Goal: Information Seeking & Learning: Check status

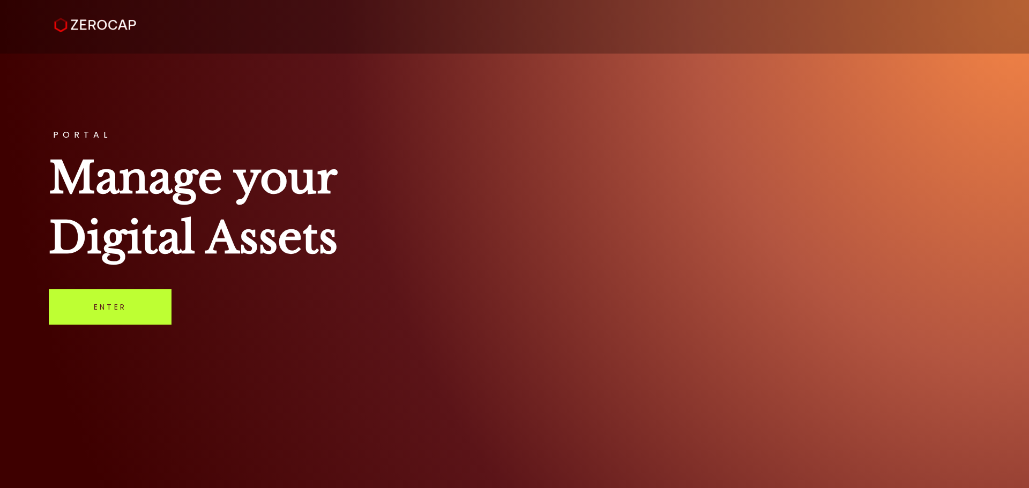
click at [132, 298] on link "Enter" at bounding box center [110, 306] width 123 height 35
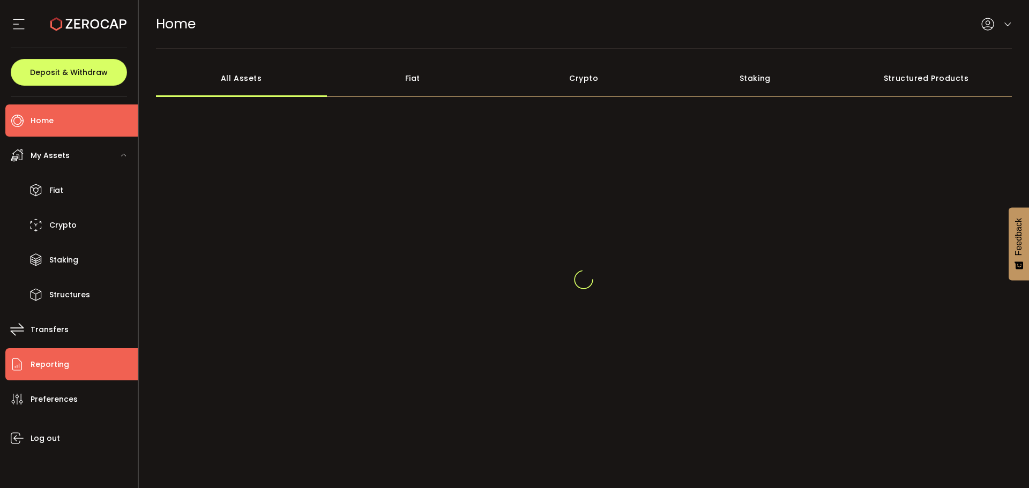
click at [79, 351] on li "Reporting" at bounding box center [71, 364] width 132 height 32
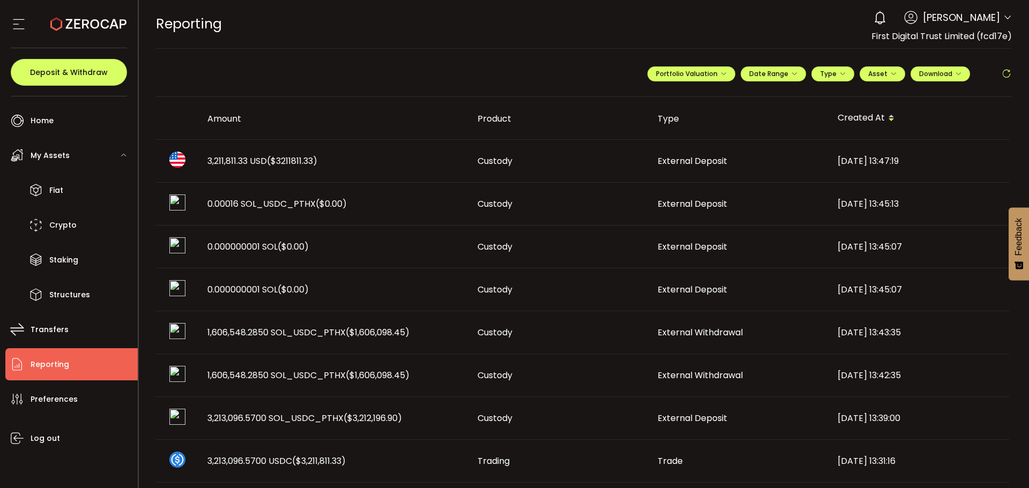
click at [255, 155] on span "3,211,811.33 USD ($3211811.33)" at bounding box center [262, 161] width 110 height 12
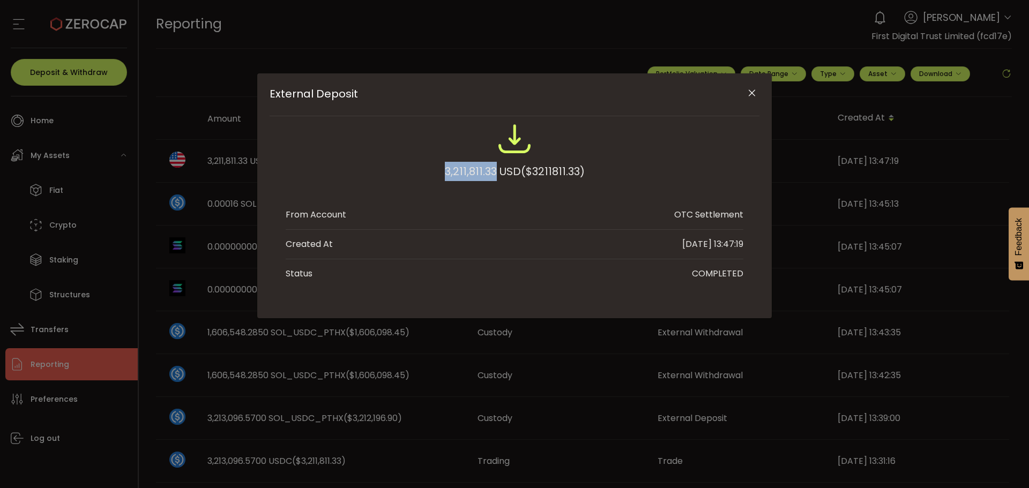
drag, startPoint x: 436, startPoint y: 171, endPoint x: 493, endPoint y: 171, distance: 57.3
click at [493, 171] on div "3,211,811.33 USD ($3211811.33)" at bounding box center [515, 157] width 458 height 70
copy div "3,211,811.33"
